Goal: Information Seeking & Learning: Learn about a topic

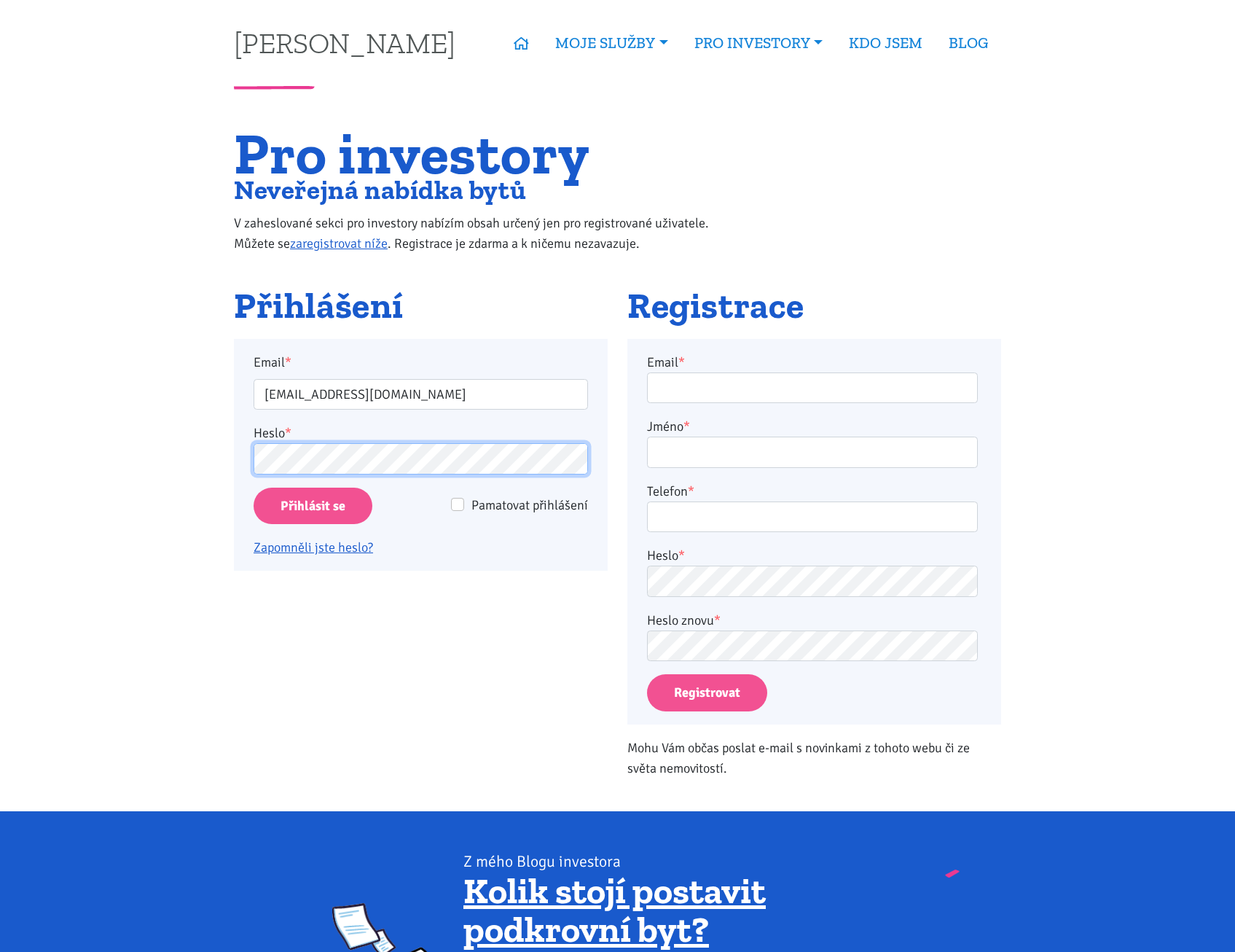
click at [253, 487] on input "Přihlásit se" at bounding box center [312, 506] width 119 height 37
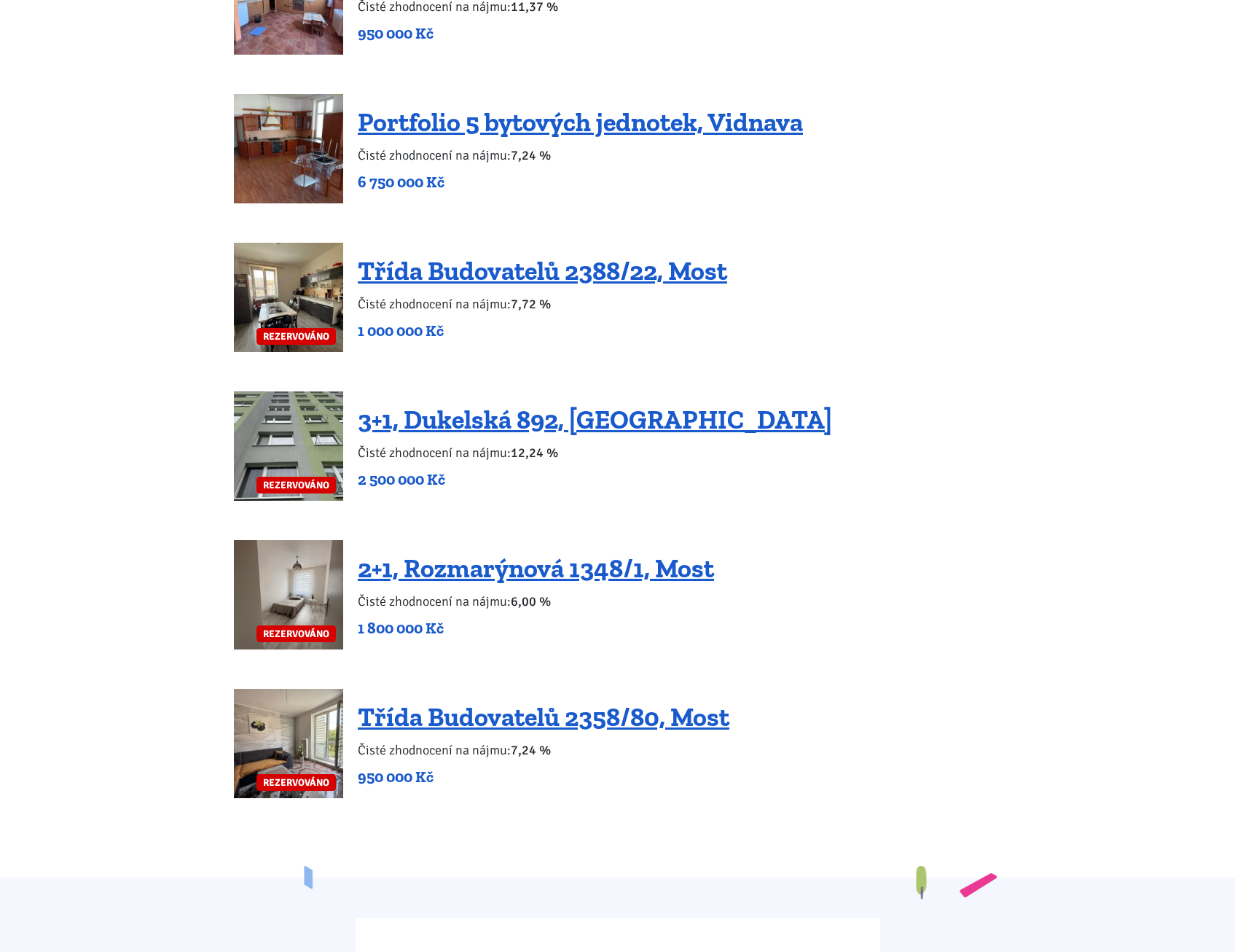
scroll to position [3062, 0]
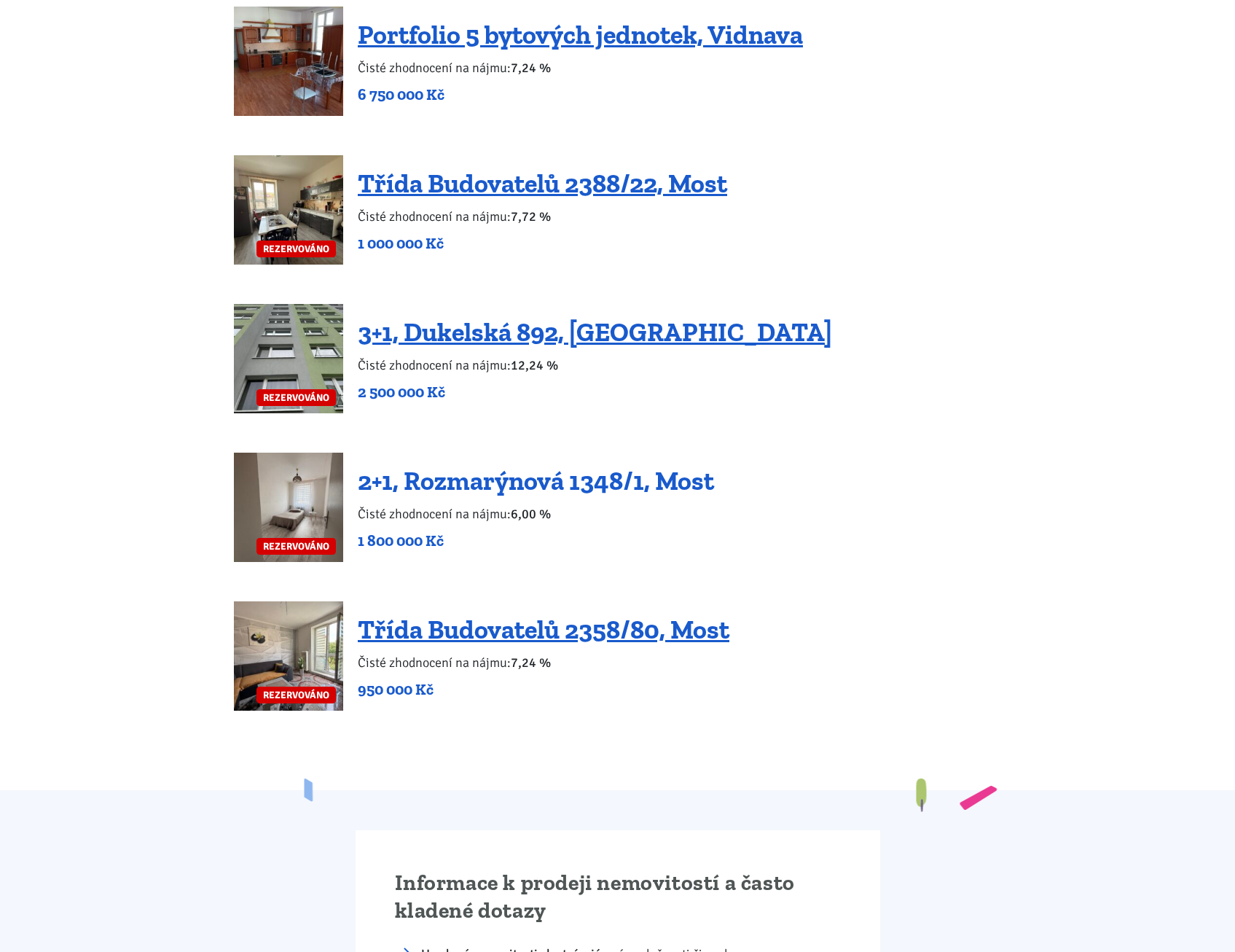
click at [520, 466] on link "2+1, Rozmarýnová 1348/1, Most" at bounding box center [536, 481] width 356 height 32
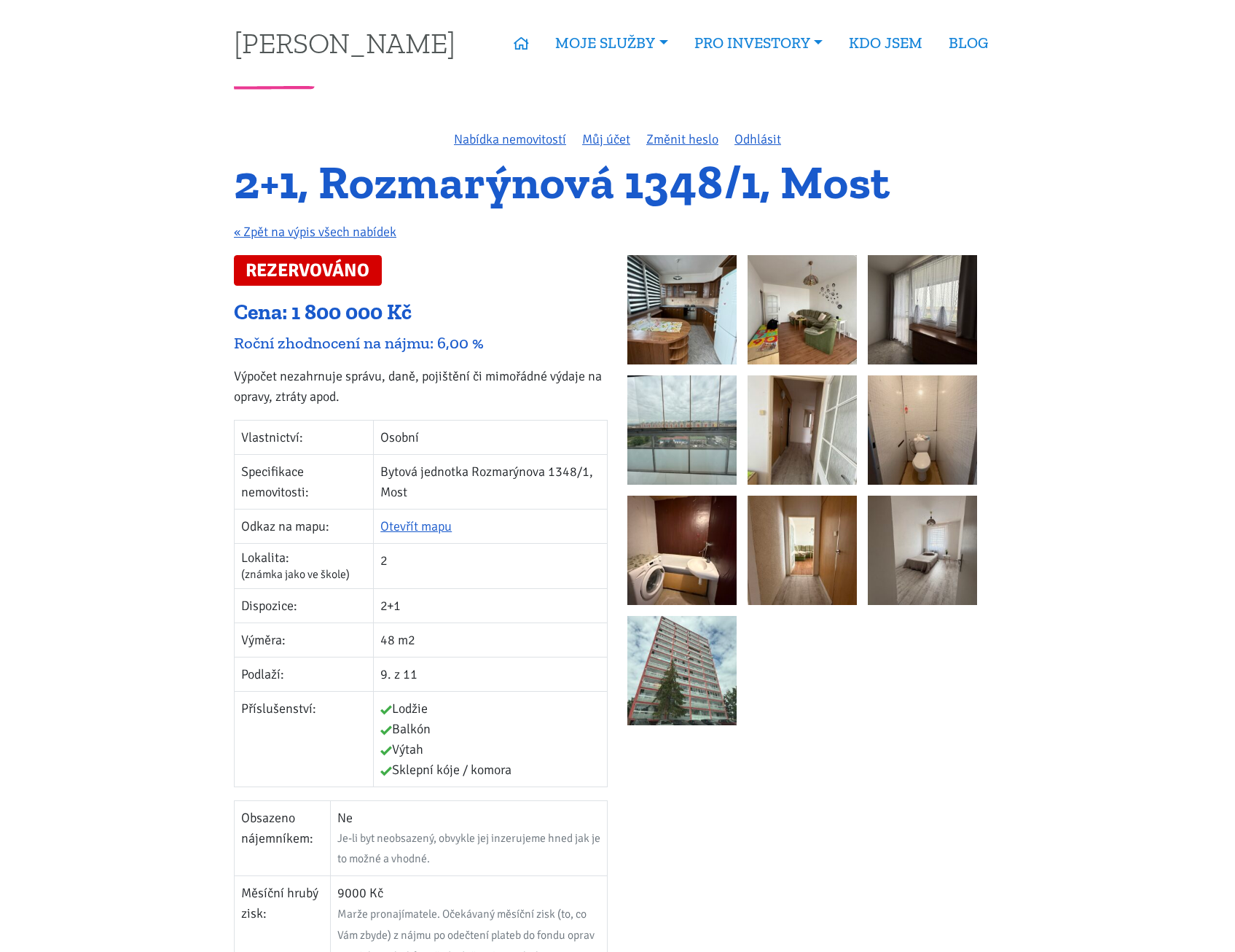
click at [693, 709] on img at bounding box center [681, 670] width 109 height 109
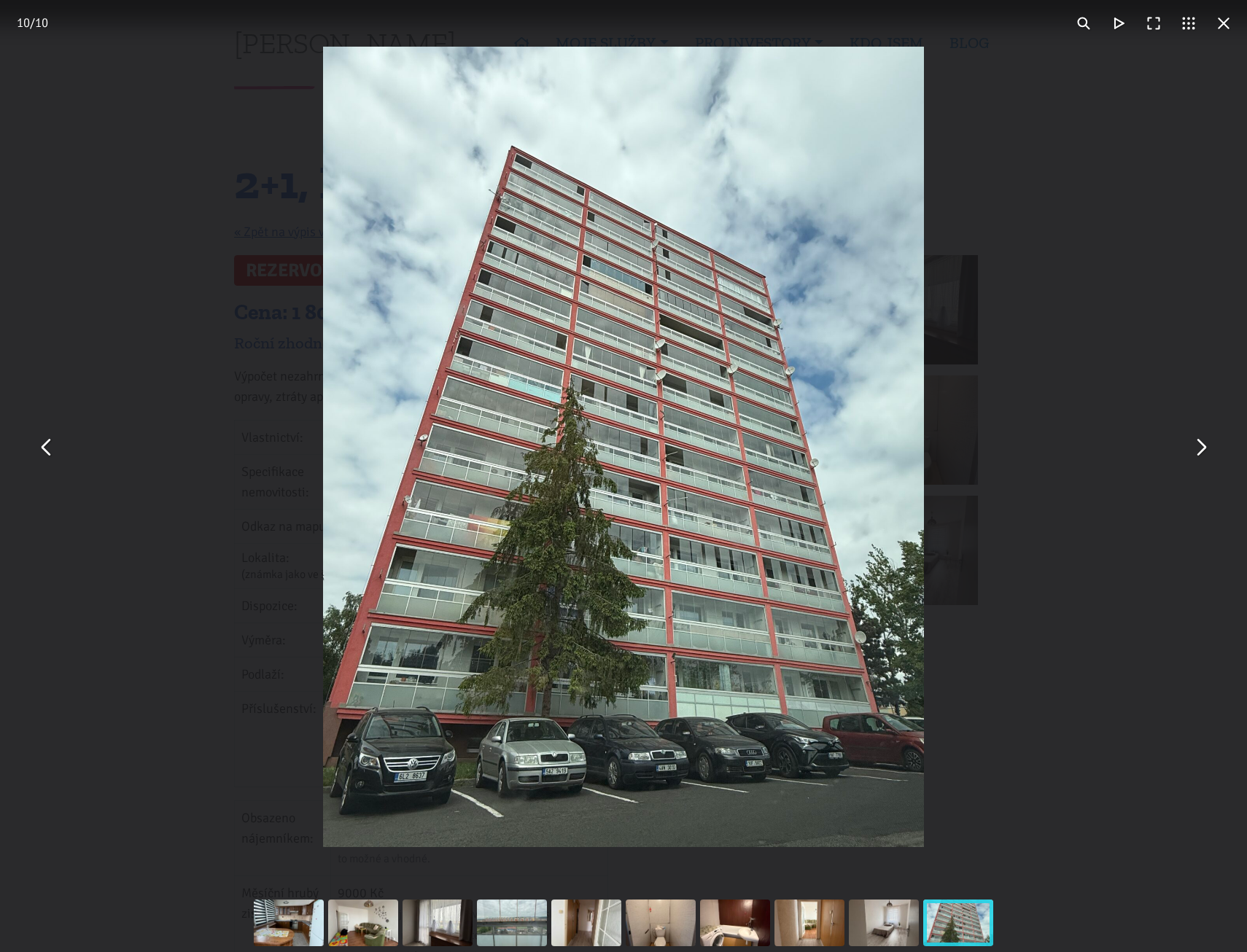
click at [1225, 29] on button "You can close this modal content with the ESC key" at bounding box center [1224, 23] width 35 height 35
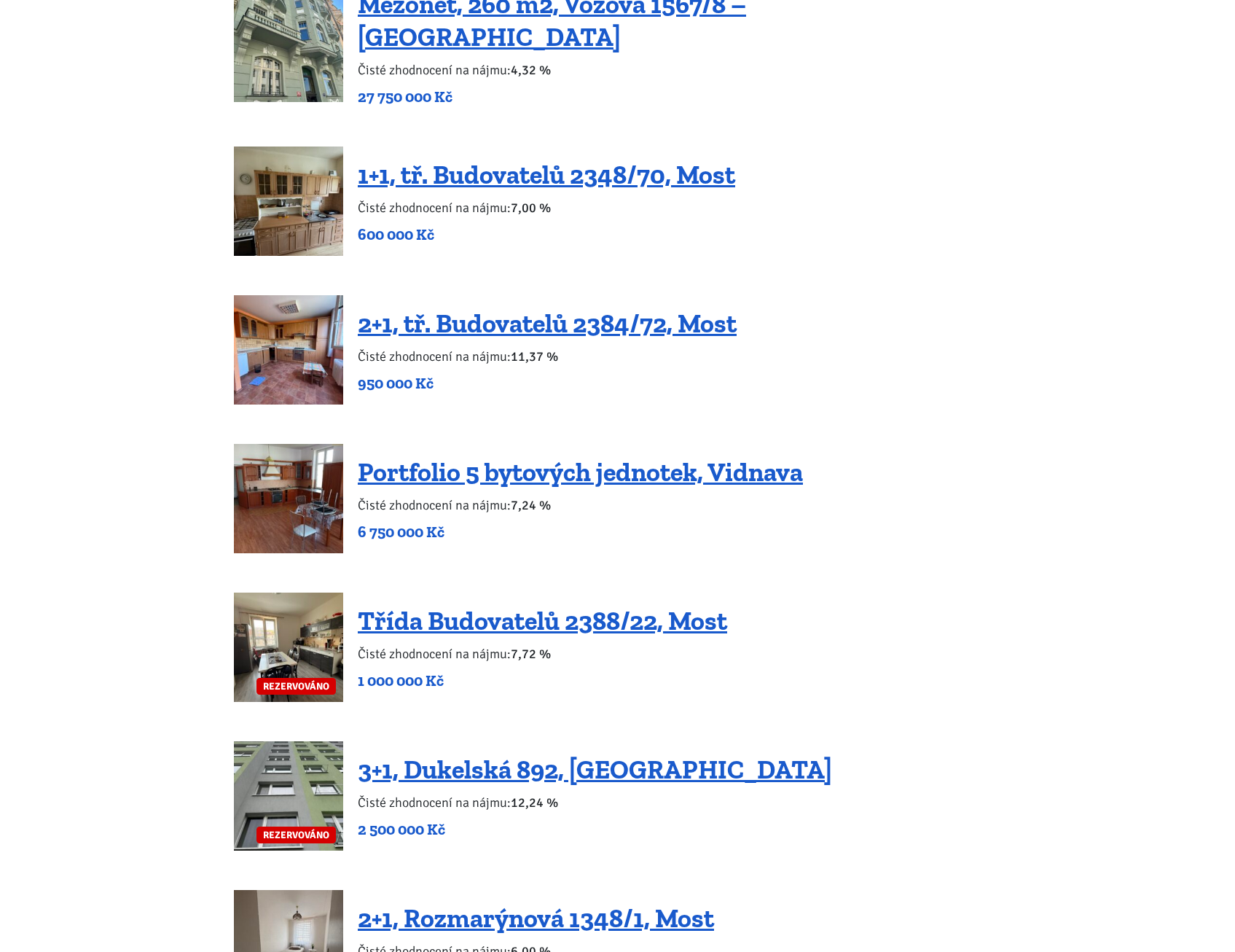
scroll to position [2333, 0]
